Goal: Use online tool/utility: Utilize a website feature to perform a specific function

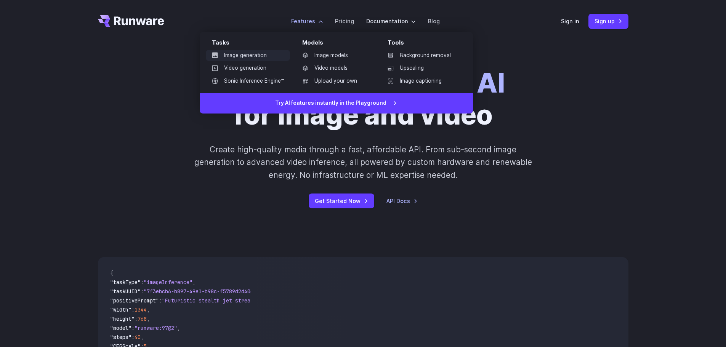
click at [247, 59] on link "Image generation" at bounding box center [248, 55] width 84 height 11
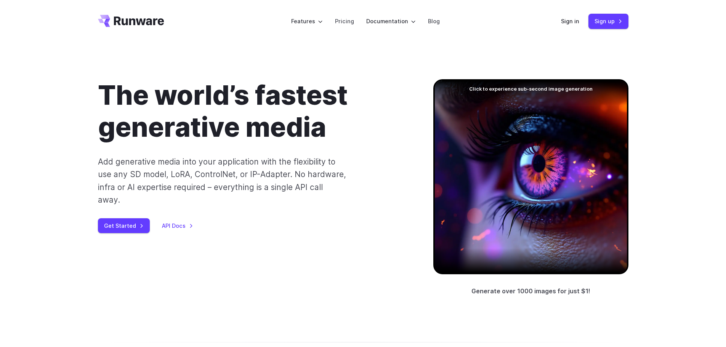
click at [558, 20] on header "Features Tasks Image generation Video generation Sonic Inference Engine™ Models…" at bounding box center [363, 21] width 549 height 43
click at [565, 19] on link "Sign in" at bounding box center [570, 21] width 18 height 9
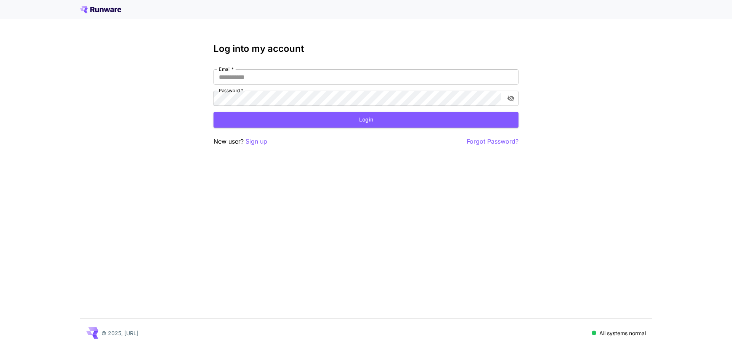
type input "**********"
click at [344, 121] on button "Login" at bounding box center [366, 120] width 305 height 16
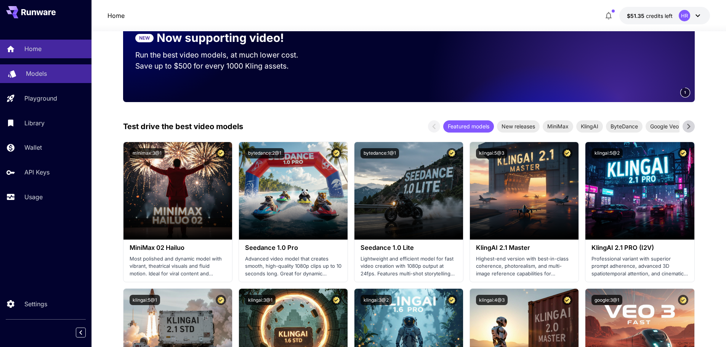
scroll to position [114, 0]
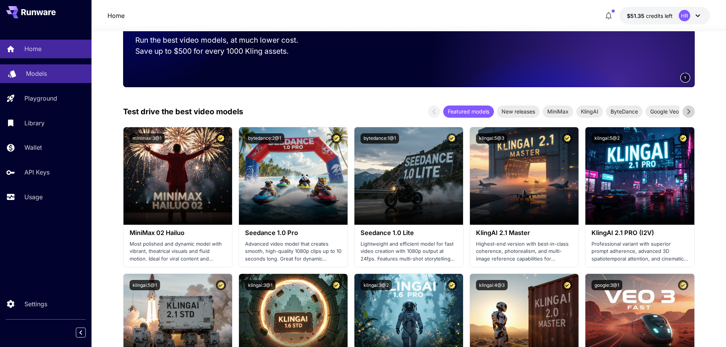
click at [44, 71] on p "Models" at bounding box center [36, 73] width 21 height 9
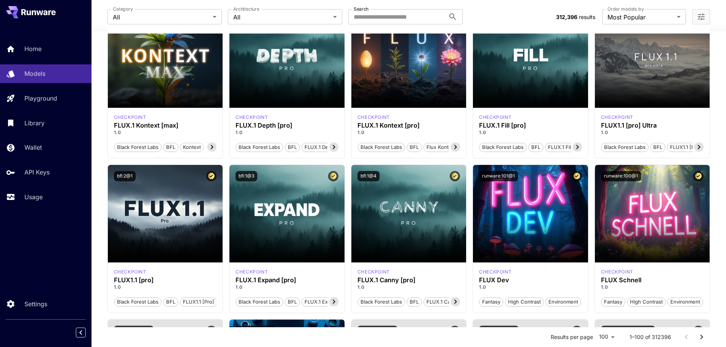
scroll to position [229, 0]
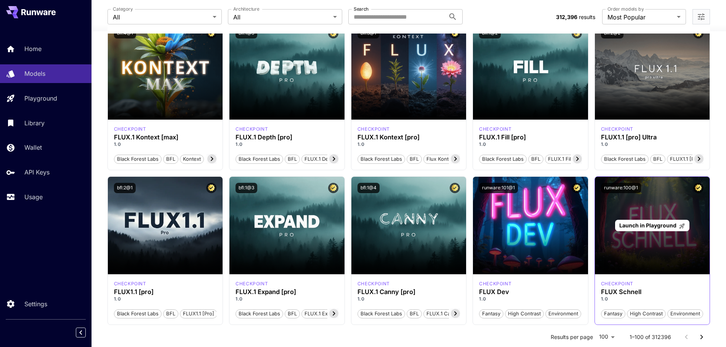
click at [628, 229] on span "Launch in Playground" at bounding box center [648, 225] width 57 height 6
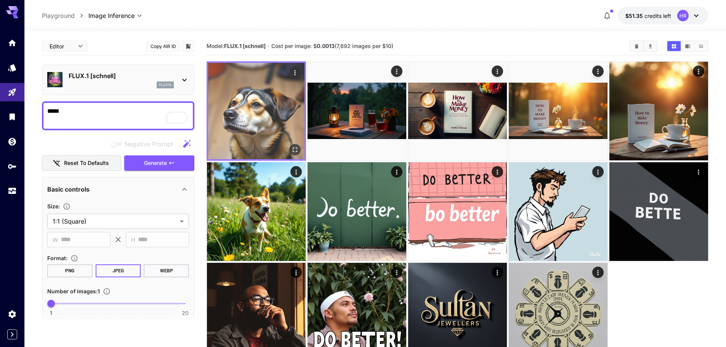
type textarea "*****"
click at [243, 109] on img at bounding box center [256, 111] width 96 height 96
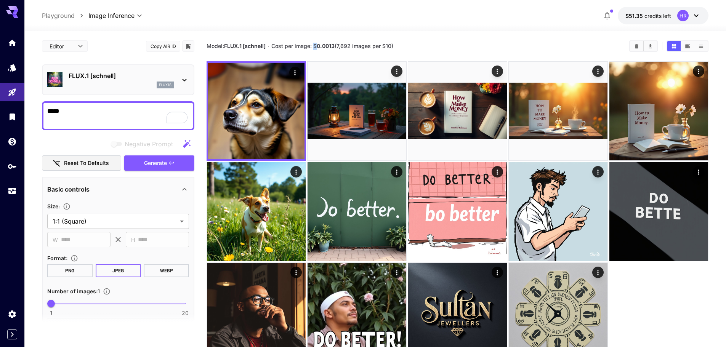
drag, startPoint x: 315, startPoint y: 48, endPoint x: 328, endPoint y: 47, distance: 12.7
click at [320, 48] on span "Cost per image: $ 0.0013 (7,692 images per $10)" at bounding box center [333, 46] width 122 height 6
click at [330, 47] on b "0.0013" at bounding box center [326, 46] width 18 height 6
click at [347, 47] on span "Cost per image: $ 0.0013 (7,692 images per $10)" at bounding box center [333, 46] width 122 height 6
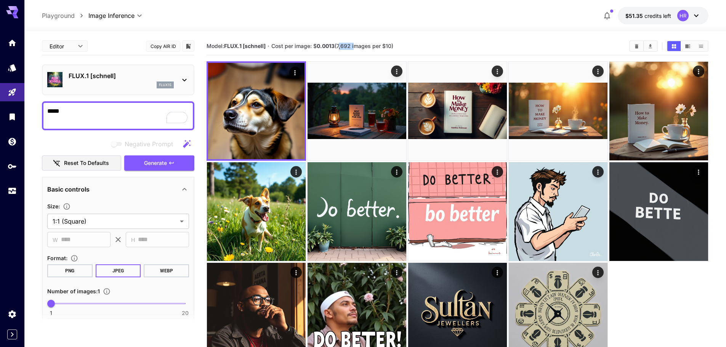
click at [347, 47] on span "Cost per image: $ 0.0013 (7,692 images per $10)" at bounding box center [333, 46] width 122 height 6
copy span "7,692"
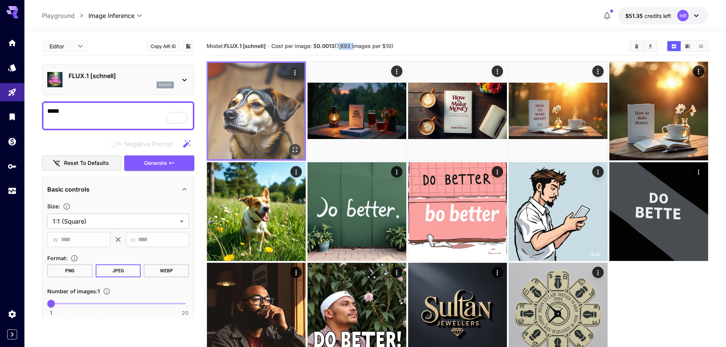
click at [254, 109] on img at bounding box center [256, 111] width 96 height 96
click at [296, 148] on icon "Open in fullscreen" at bounding box center [295, 150] width 8 height 8
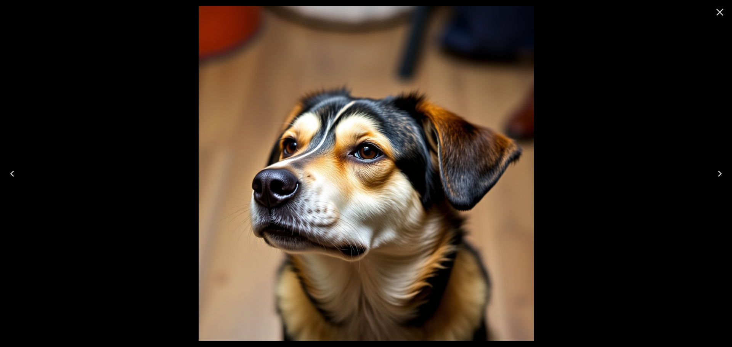
click at [719, 15] on icon "Close" at bounding box center [720, 12] width 12 height 12
